Goal: Check status: Check status

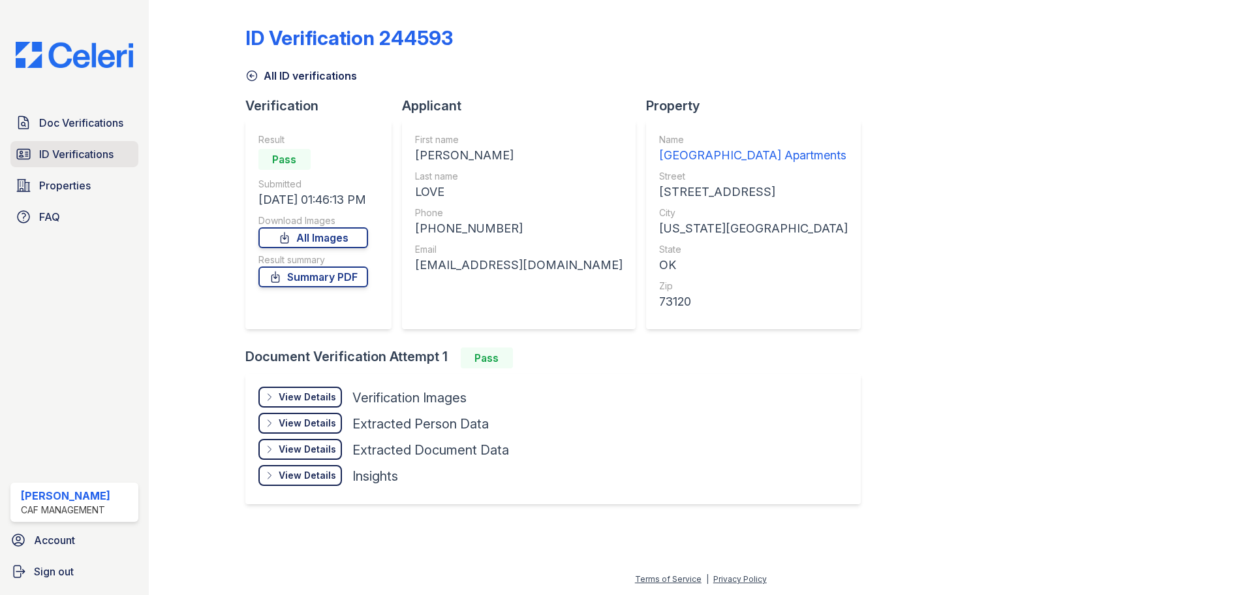
click at [64, 162] on span "ID Verifications" at bounding box center [76, 154] width 74 height 16
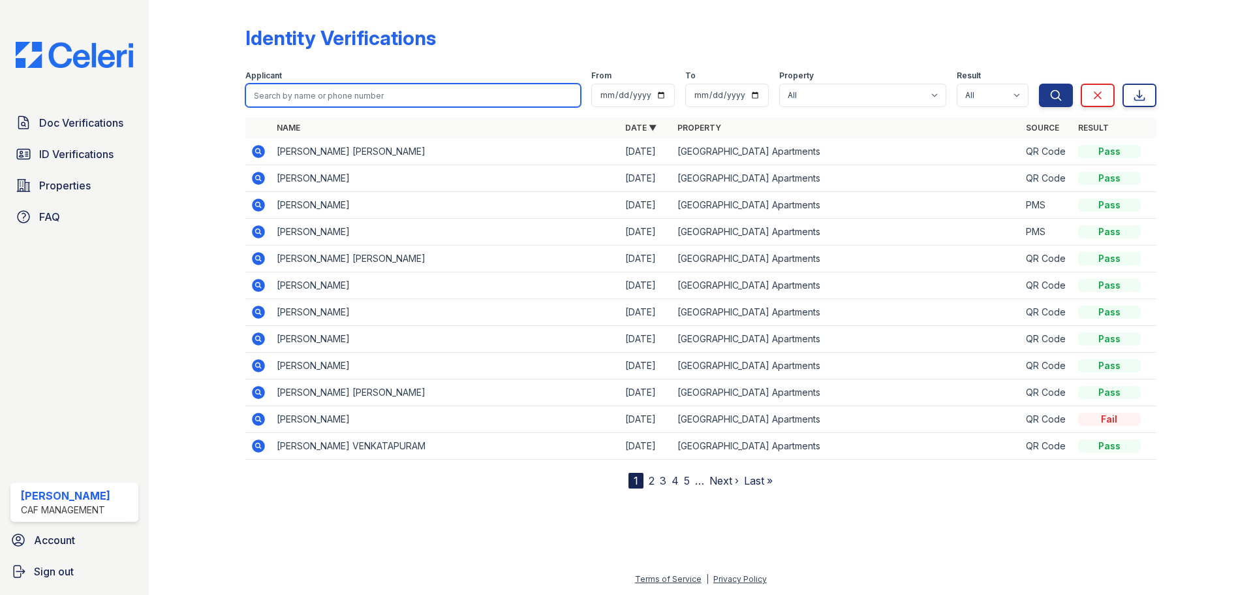
click at [328, 95] on input "search" at bounding box center [412, 95] width 335 height 23
type input "[PERSON_NAME]"
click at [1039, 84] on button "Search" at bounding box center [1056, 95] width 34 height 23
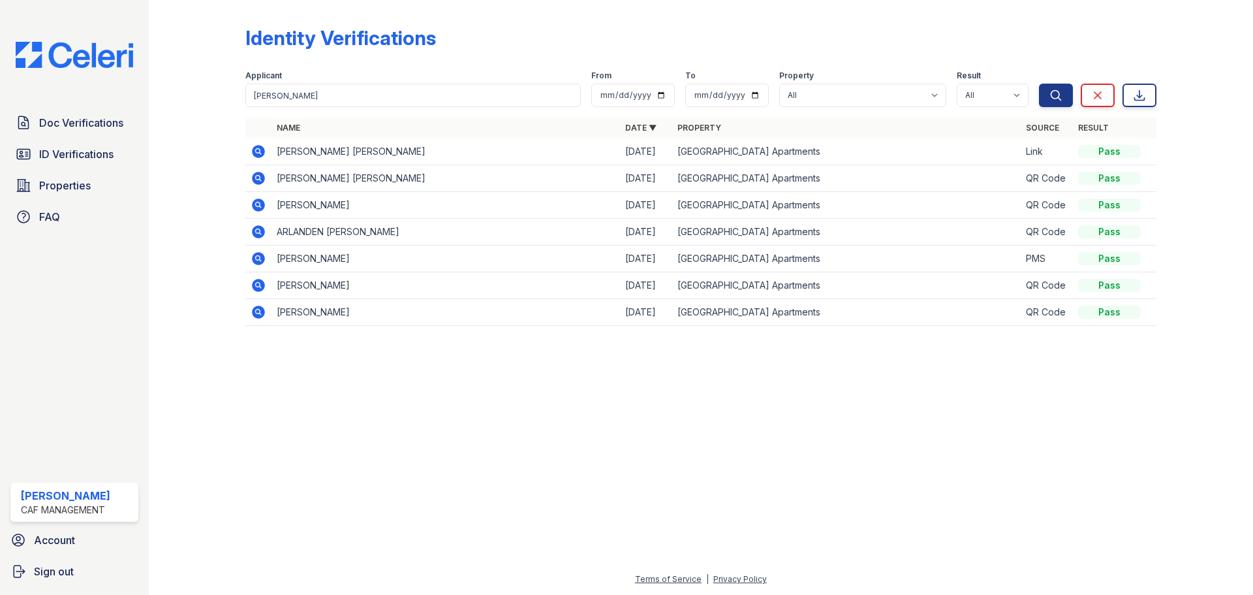
click at [261, 154] on icon at bounding box center [259, 152] width 16 height 16
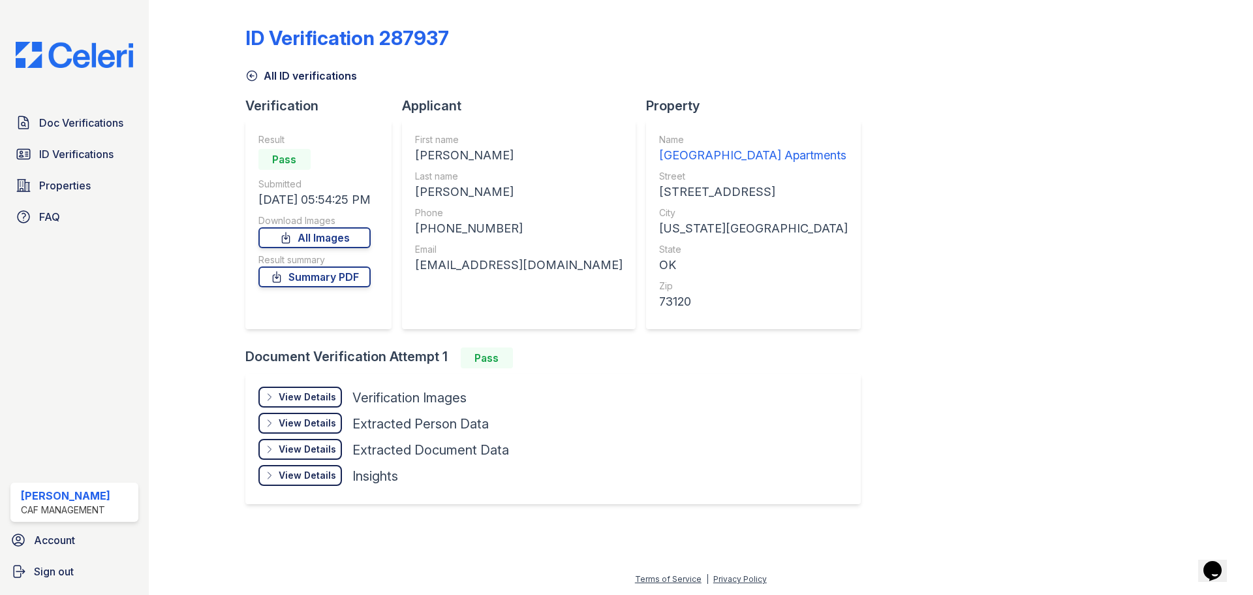
click at [329, 397] on div "View Details" at bounding box center [307, 396] width 57 height 13
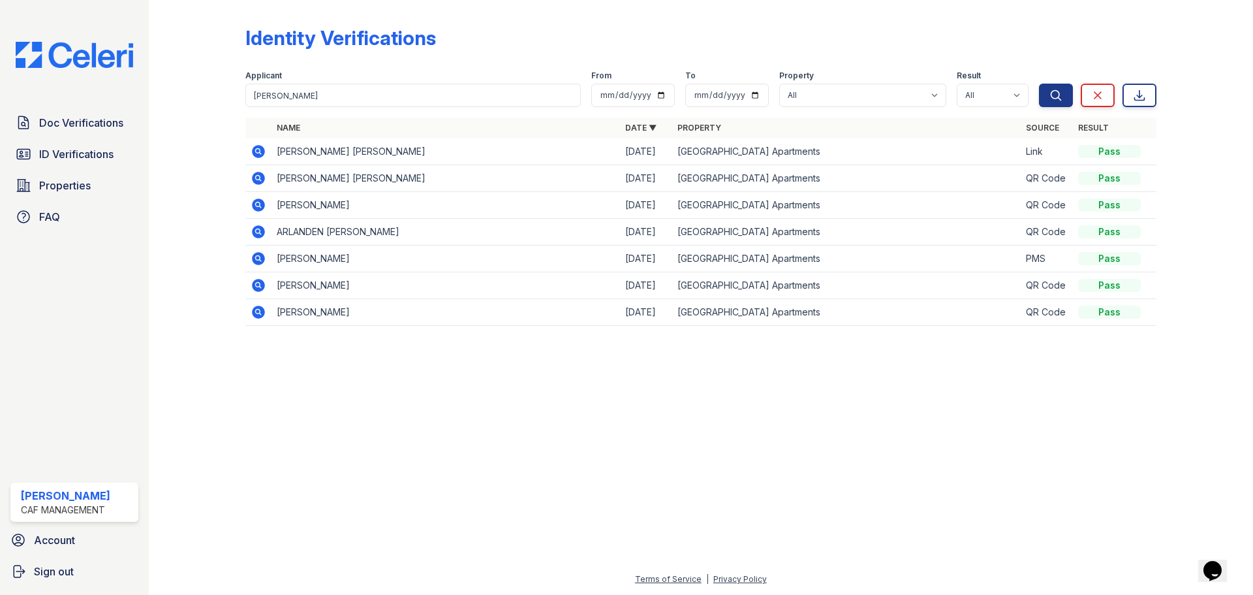
click at [260, 149] on icon at bounding box center [259, 152] width 16 height 16
